Goal: Task Accomplishment & Management: Use online tool/utility

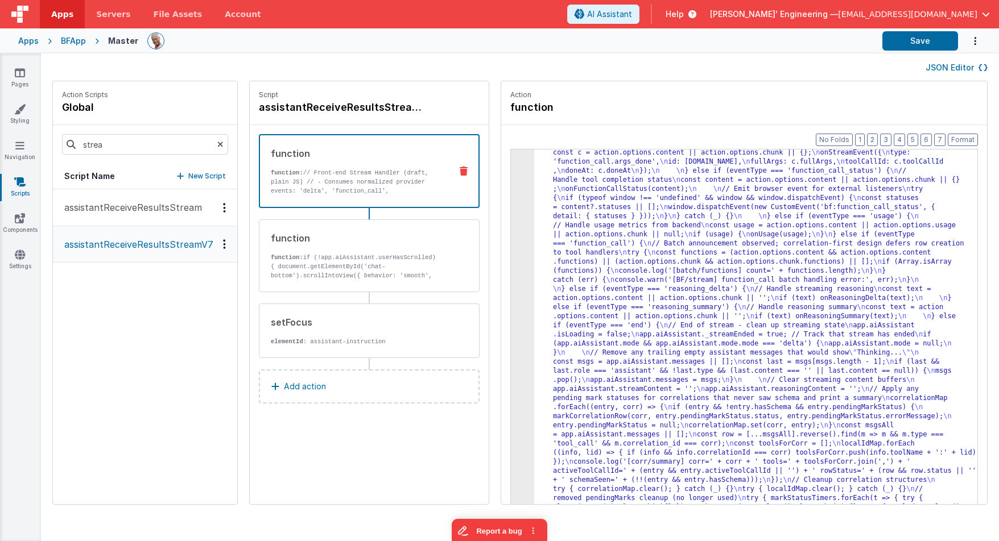
drag, startPoint x: 184, startPoint y: 242, endPoint x: 592, endPoint y: 218, distance: 408.5
click at [184, 242] on p "assistantReceiveResultsStreamV7" at bounding box center [135, 245] width 156 height 14
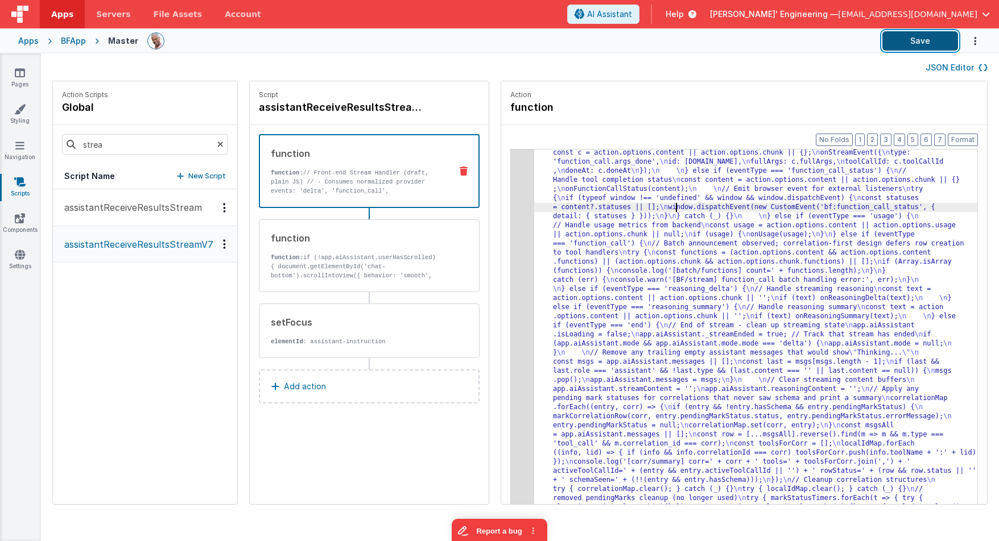
click at [912, 39] on button "Save" at bounding box center [920, 40] width 76 height 19
drag, startPoint x: 743, startPoint y: 222, endPoint x: 684, endPoint y: 221, distance: 59.2
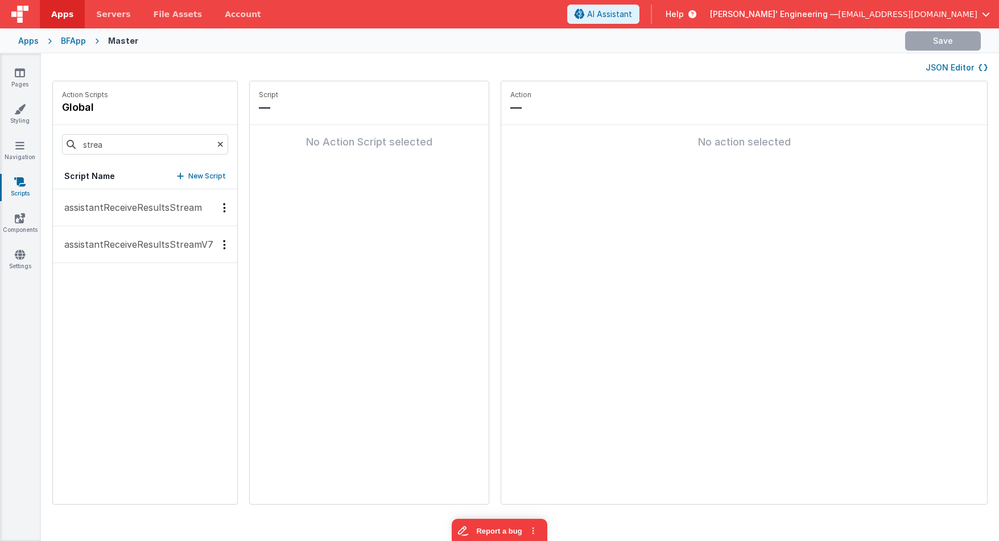
click at [130, 244] on p "assistantReceiveResultsStreamV7" at bounding box center [135, 245] width 156 height 14
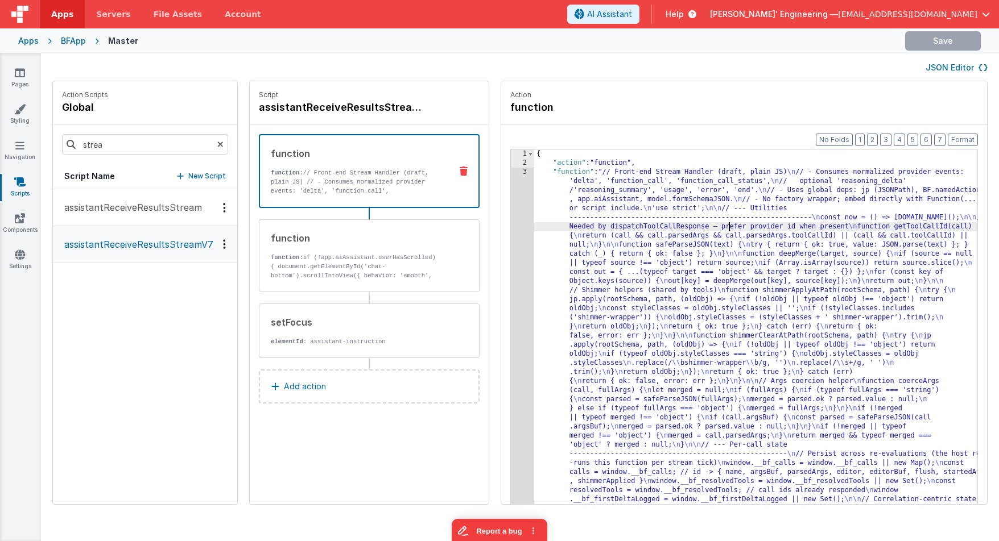
drag, startPoint x: 721, startPoint y: 224, endPoint x: 510, endPoint y: 195, distance: 213.1
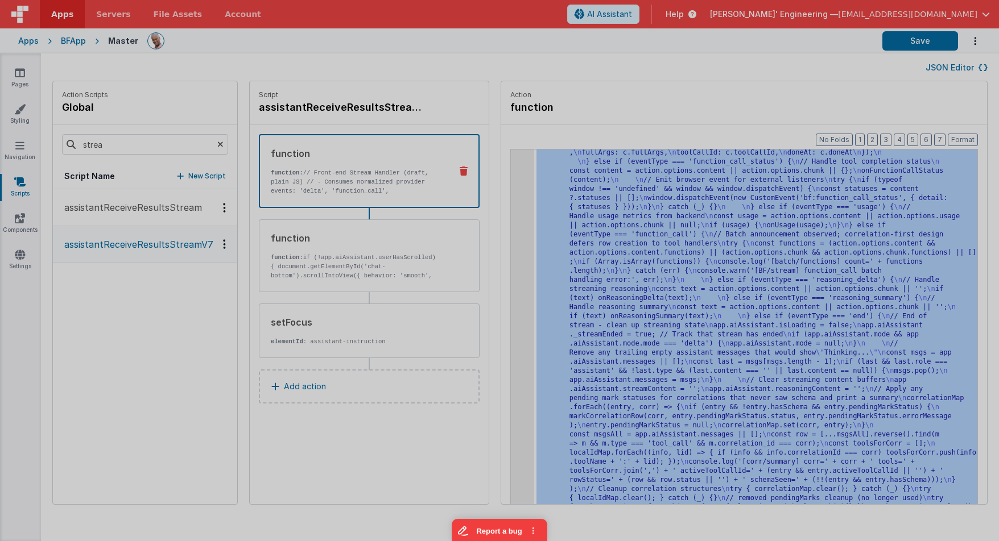
scroll to position [4306, 0]
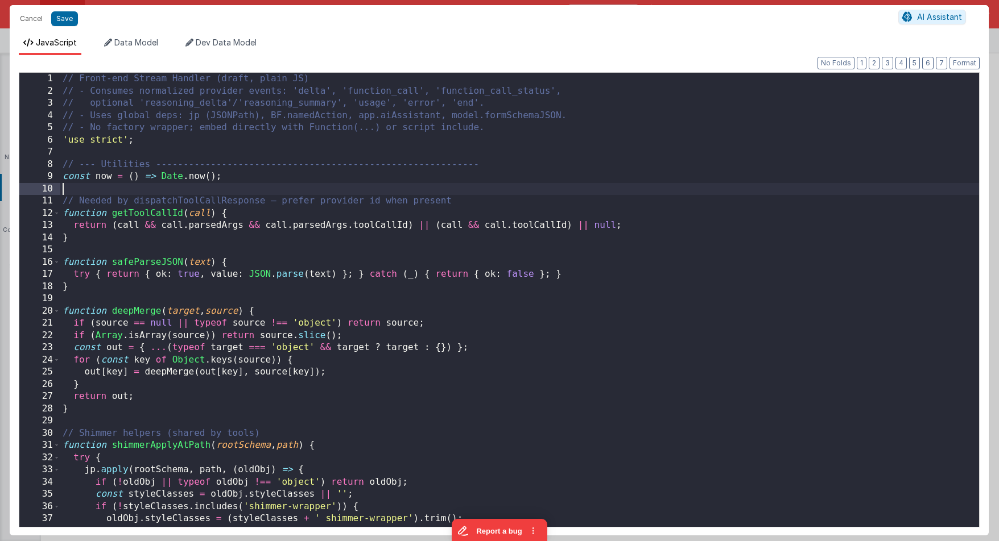
click at [510, 195] on div "// Front-end Stream Handler (draft, plain JS) // - Consumes normalized provider…" at bounding box center [519, 316] width 919 height 486
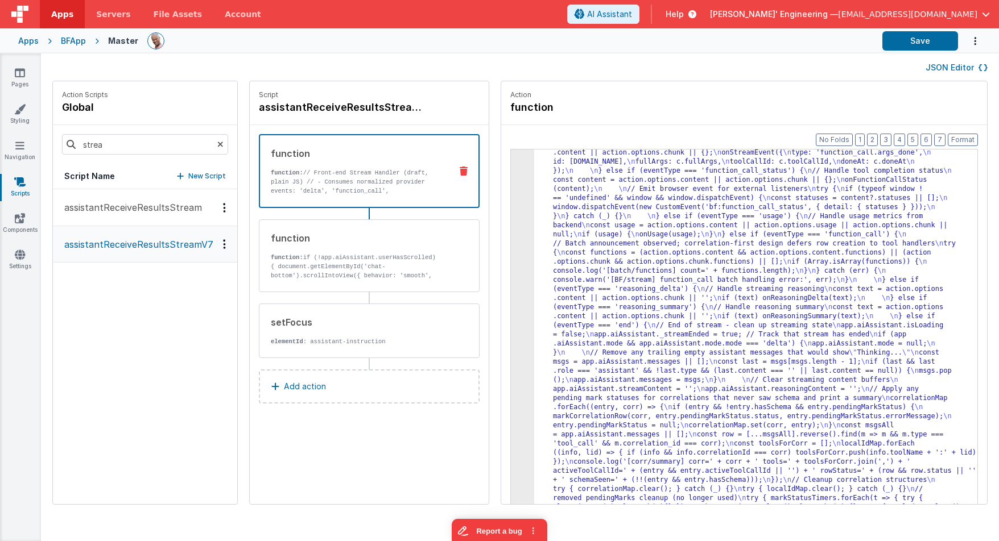
scroll to position [4224, 0]
click at [923, 46] on button "Save" at bounding box center [920, 40] width 76 height 19
